Goal: Task Accomplishment & Management: Manage account settings

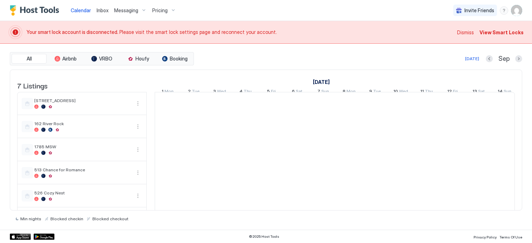
scroll to position [0, 389]
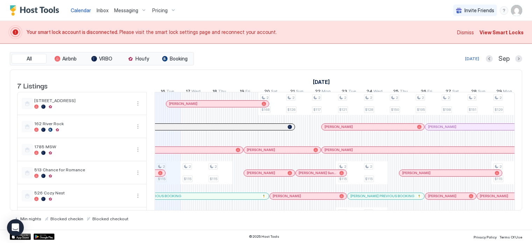
click at [514, 11] on img "User profile" at bounding box center [516, 10] width 11 height 11
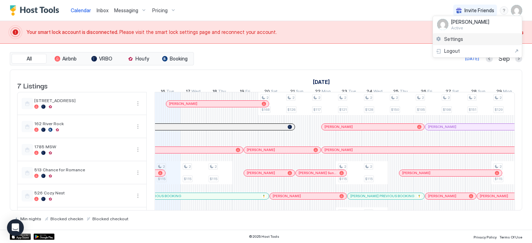
click at [464, 36] on div "Settings" at bounding box center [477, 39] width 89 height 12
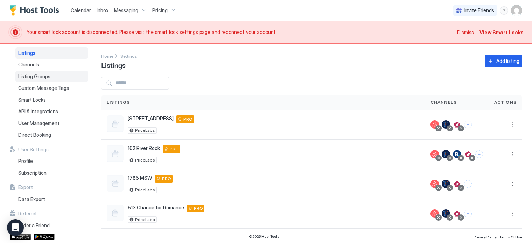
scroll to position [18, 0]
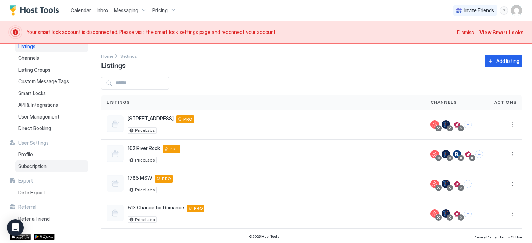
click at [47, 167] on div "Subscription" at bounding box center [51, 167] width 73 height 12
